Goal: Information Seeking & Learning: Learn about a topic

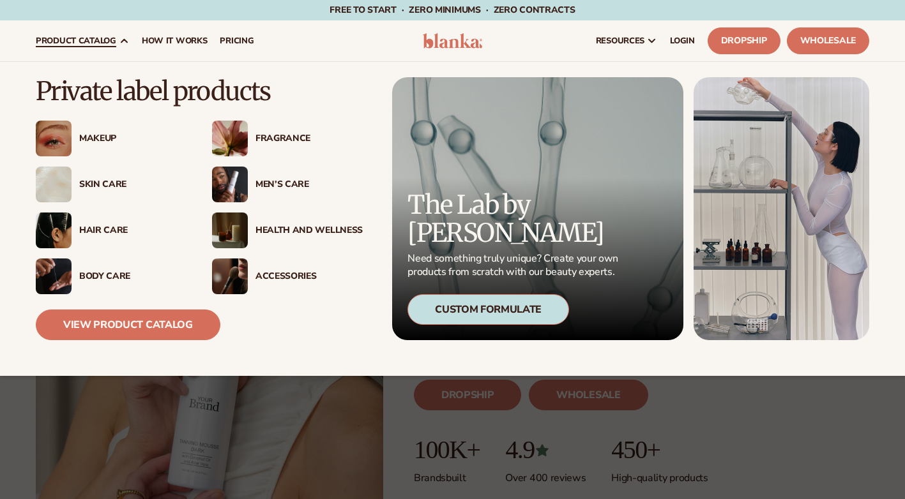
click at [85, 139] on div "Makeup" at bounding box center [132, 138] width 107 height 11
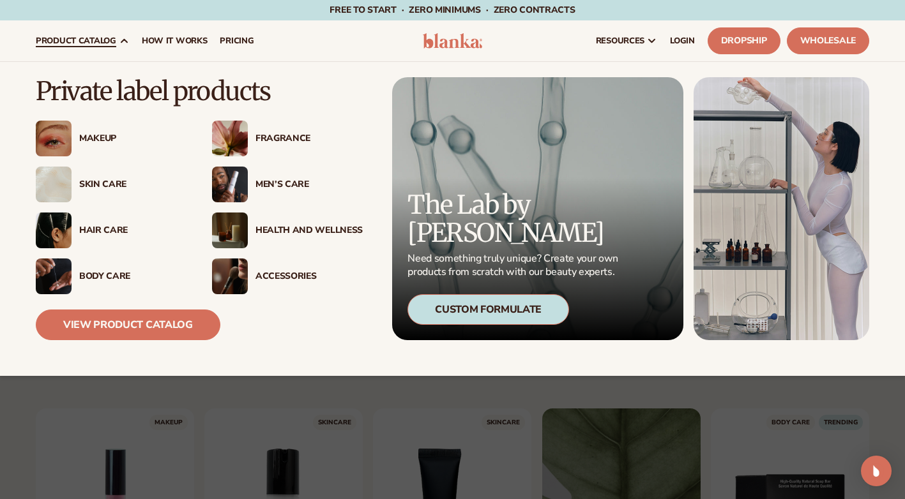
click at [112, 181] on div "Skin Care" at bounding box center [132, 184] width 107 height 11
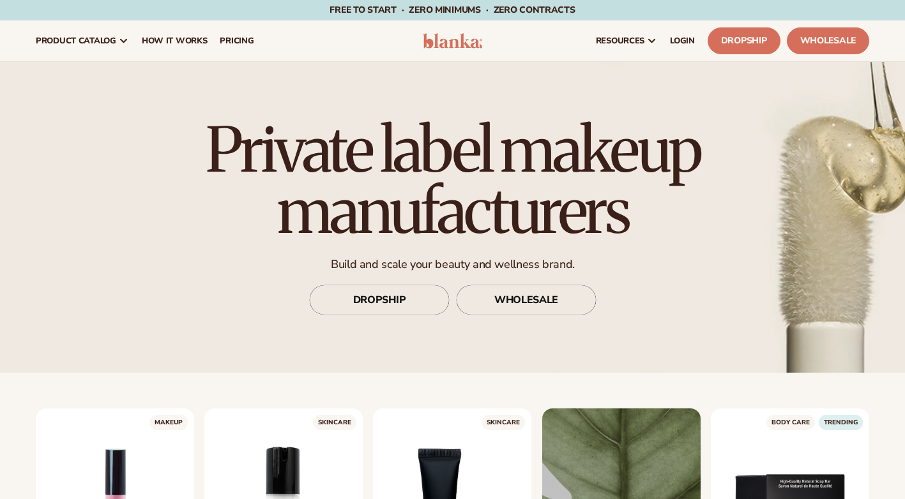
scroll to position [255, 0]
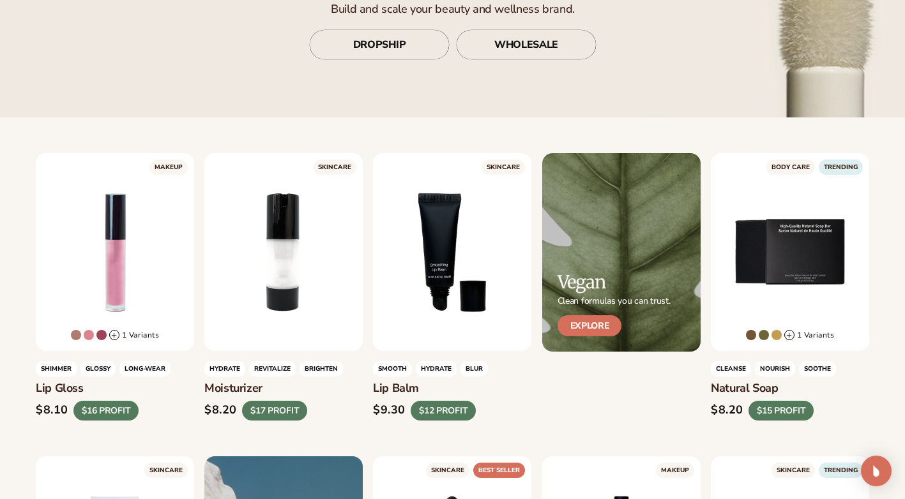
click at [592, 329] on link "Explore" at bounding box center [589, 325] width 64 height 21
